Goal: Subscribe to service/newsletter

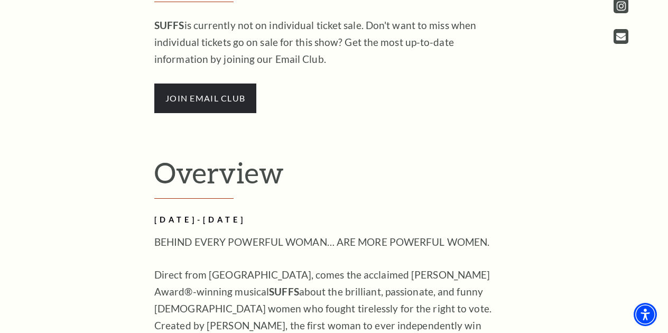
scroll to position [587, 0]
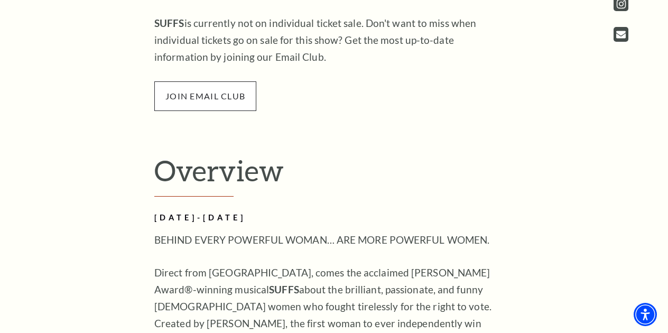
click at [219, 98] on span "join email club" at bounding box center [205, 96] width 102 height 30
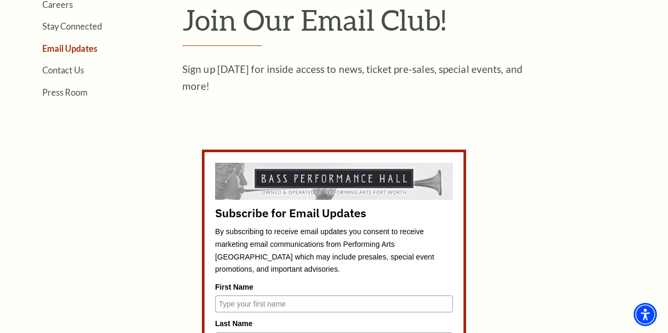
scroll to position [312, 0]
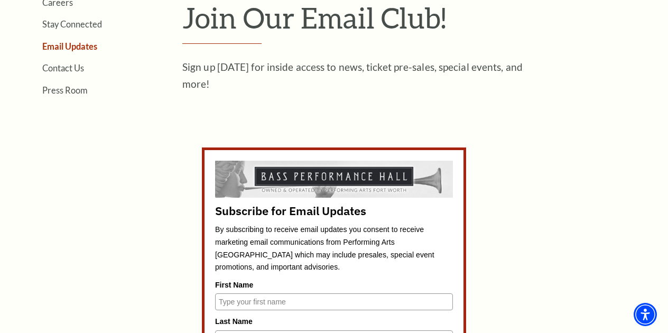
click at [295, 298] on input "First Name" at bounding box center [334, 301] width 238 height 17
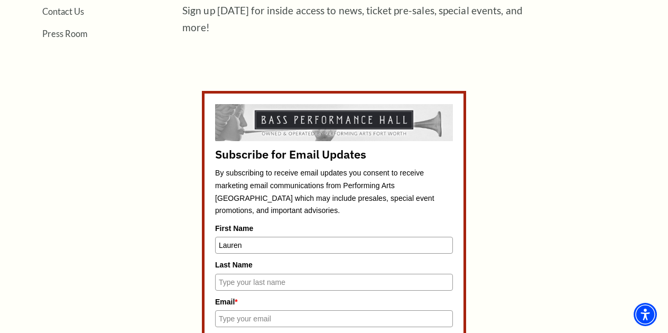
scroll to position [371, 0]
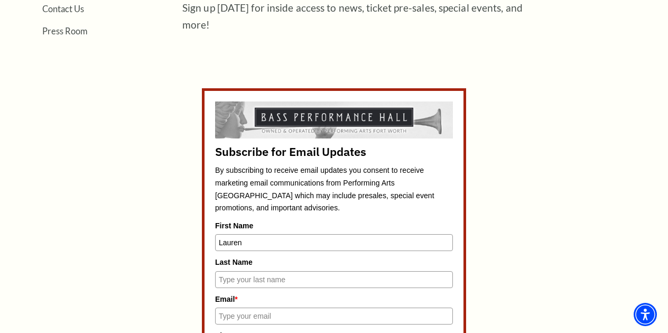
type input "Lauren"
click at [233, 280] on input "Last Name" at bounding box center [334, 279] width 238 height 17
type input "[PERSON_NAME]"
click at [225, 314] on input "Email *" at bounding box center [334, 315] width 238 height 17
type input "[EMAIL_ADDRESS][PERSON_NAME][DOMAIN_NAME]"
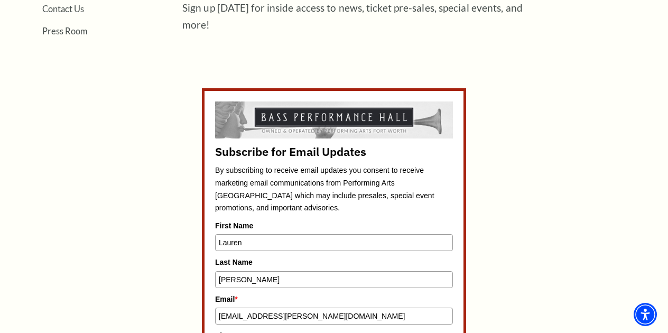
type input "6822259502"
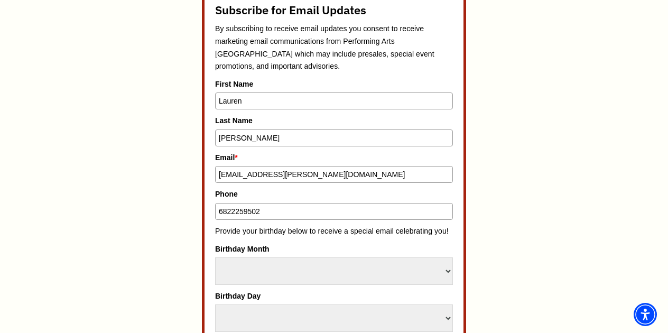
scroll to position [534, 0]
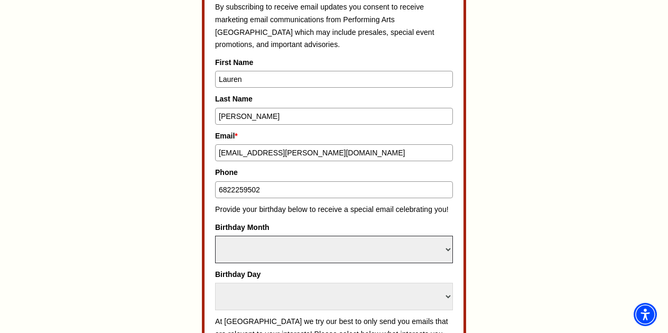
click at [261, 251] on select "Select Month January February March April May June July August September Octobe…" at bounding box center [334, 249] width 238 height 27
select select "May"
click at [215, 236] on select "Select Month January February March April May June July August September Octobe…" at bounding box center [334, 249] width 238 height 27
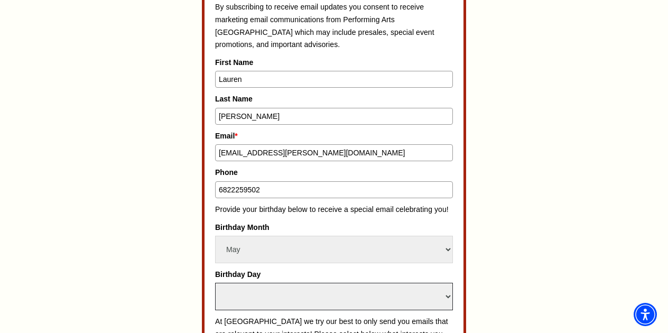
click at [248, 295] on select "Select Day 1 2 3 4 5 6 7 8 9 10 11 12 13 14 15 16 17 18 19 20 21 22 23 24" at bounding box center [334, 296] width 238 height 27
select select "8"
click at [215, 283] on select "Select Day 1 2 3 4 5 6 7 8 9 10 11 12 13 14 15 16 17 18 19 20 21 22 23 24" at bounding box center [334, 296] width 238 height 27
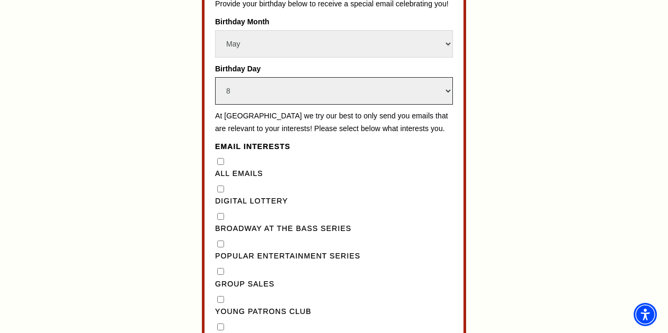
scroll to position [744, 0]
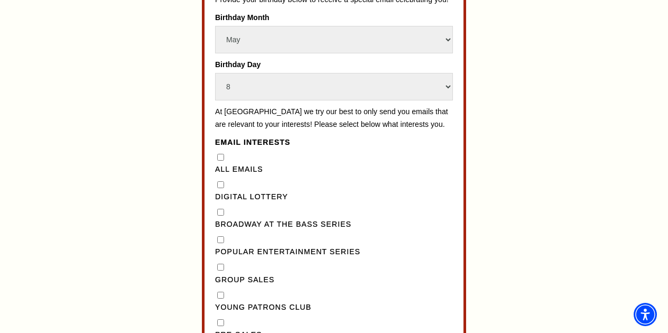
click at [222, 161] on Emails"] "All Emails" at bounding box center [220, 157] width 7 height 7
checkbox Emails"] "true"
click at [219, 165] on div "All Emails" at bounding box center [334, 163] width 238 height 24
click at [221, 188] on Lottery"] "Digital Lottery" at bounding box center [220, 184] width 7 height 7
checkbox Lottery"] "true"
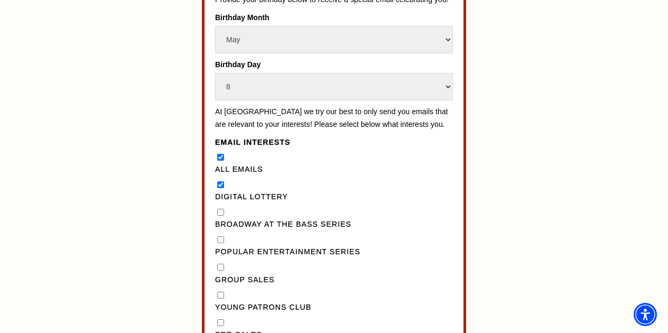
click at [221, 161] on Emails"] "All Emails" at bounding box center [220, 157] width 7 height 7
checkbox Emails"] "false"
click at [221, 215] on Series"] "Broadway at the Bass Series" at bounding box center [220, 212] width 7 height 7
checkbox Series"] "true"
click at [222, 243] on Series"] "Popular Entertainment Series" at bounding box center [220, 239] width 7 height 7
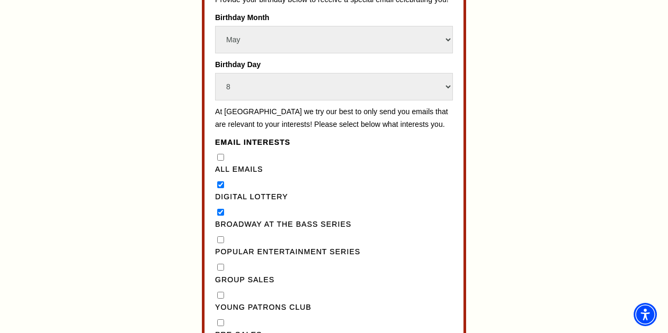
checkbox Series"] "true"
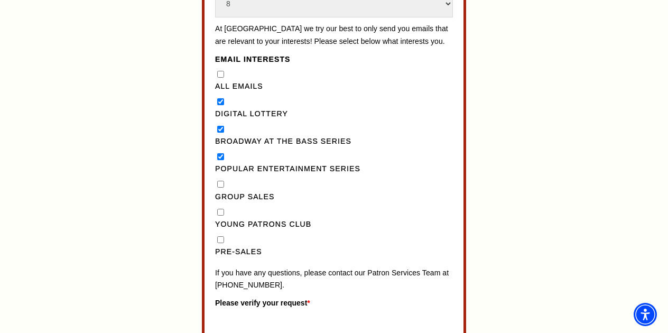
scroll to position [828, 0]
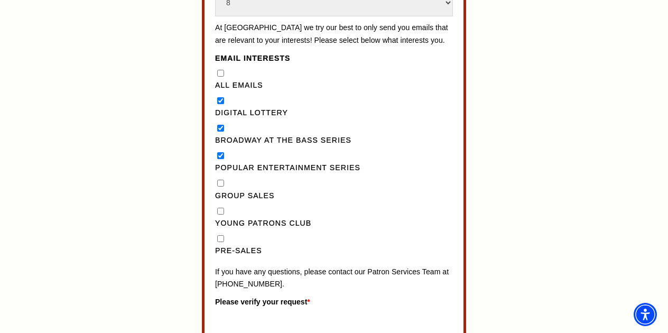
click at [222, 242] on input "Pre-Sales" at bounding box center [220, 238] width 7 height 7
checkbox input "true"
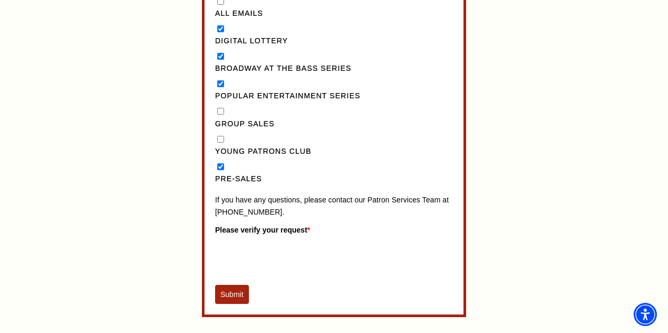
scroll to position [901, 0]
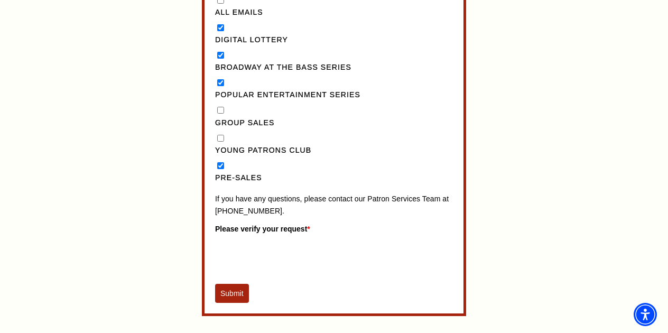
click at [236, 303] on button "Submit" at bounding box center [232, 293] width 34 height 19
